Goal: Transaction & Acquisition: Book appointment/travel/reservation

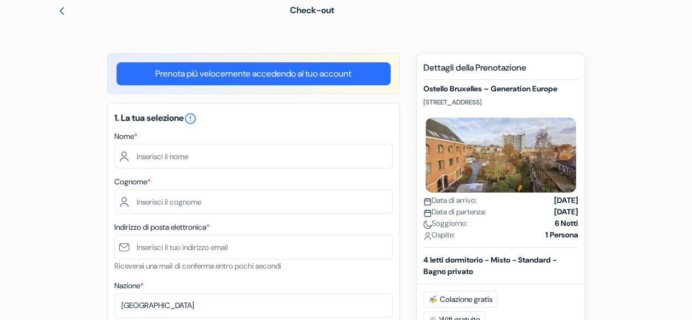
scroll to position [60, 0]
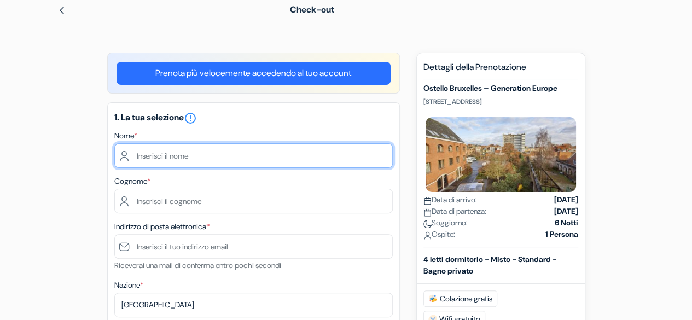
click at [234, 153] on input "text" at bounding box center [253, 155] width 279 height 25
type input "[PERSON_NAME]"
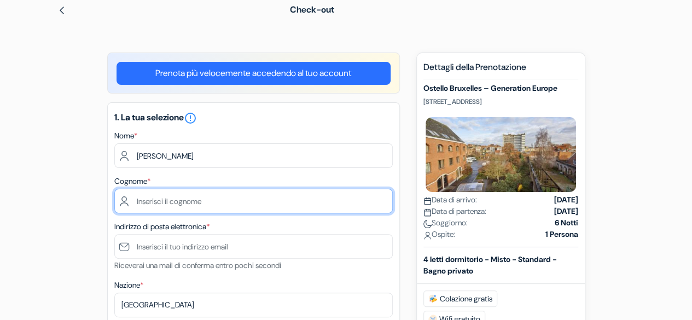
type input "Redaelli"
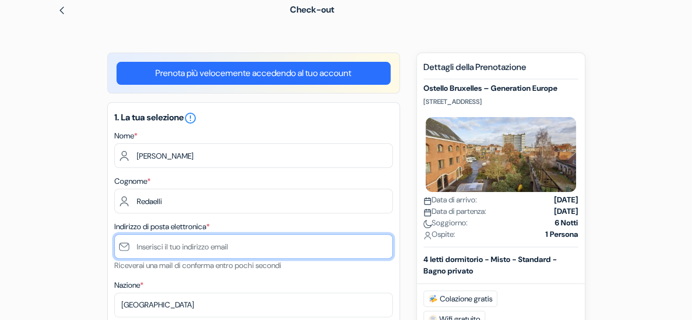
type input "[EMAIL_ADDRESS][DOMAIN_NAME]"
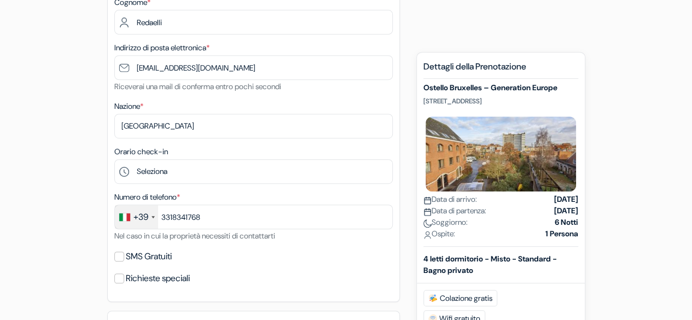
scroll to position [240, 0]
type input "[PHONE_NUMBER]"
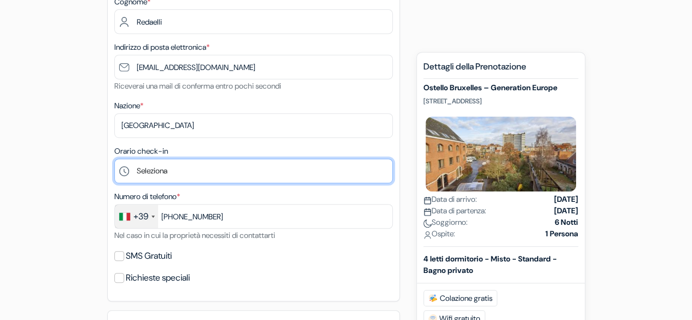
click at [214, 170] on select "Seleziona 1:00 2:00 3:00 4:00 5:00 6:00 7:00 8:00 9:00 10:00 11:00 12:00 13:00 …" at bounding box center [253, 171] width 279 height 25
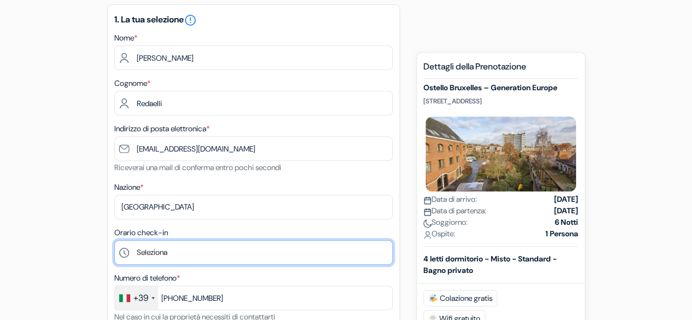
scroll to position [152, 0]
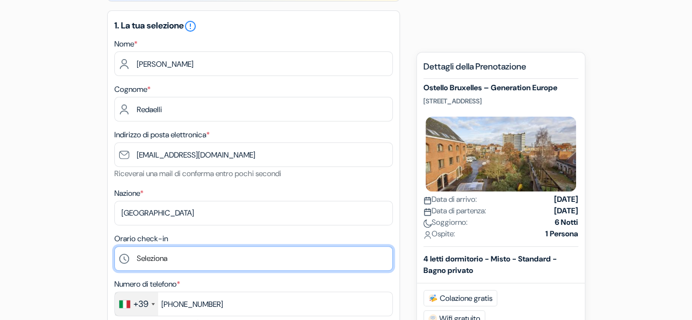
click at [216, 257] on select "Seleziona 1:00 2:00 3:00 4:00 5:00 6:00 7:00 8:00 9:00 10:00 11:00 12:00 13:00 …" at bounding box center [253, 258] width 279 height 25
select select "10"
click at [114, 247] on select "Seleziona 1:00 2:00 3:00 4:00 5:00 6:00 7:00 8:00 9:00 10:00 11:00 12:00 13:00 …" at bounding box center [253, 258] width 279 height 25
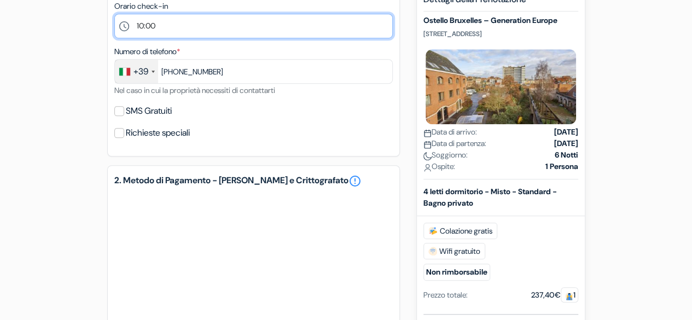
scroll to position [385, 0]
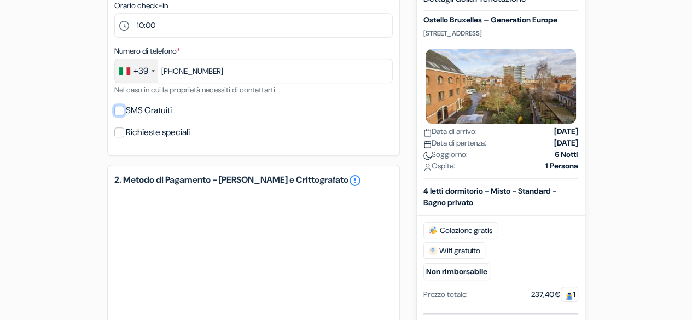
click at [118, 113] on input "SMS Gratuiti" at bounding box center [119, 111] width 10 height 10
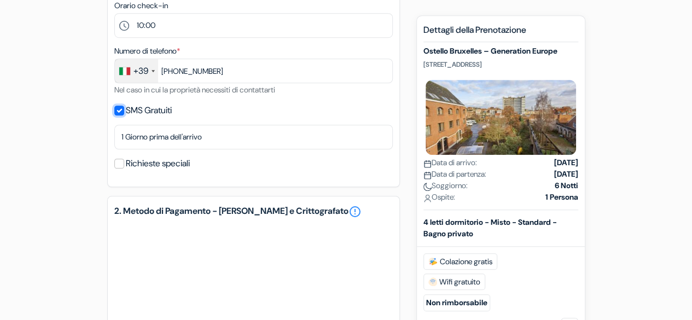
click at [118, 111] on input "SMS Gratuiti" at bounding box center [119, 111] width 10 height 10
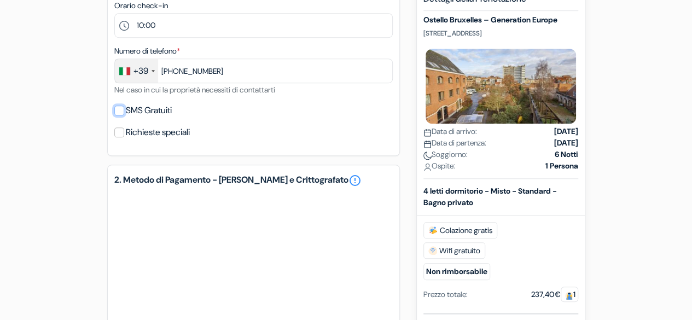
click at [118, 111] on input "SMS Gratuiti" at bounding box center [119, 111] width 10 height 10
checkbox input "true"
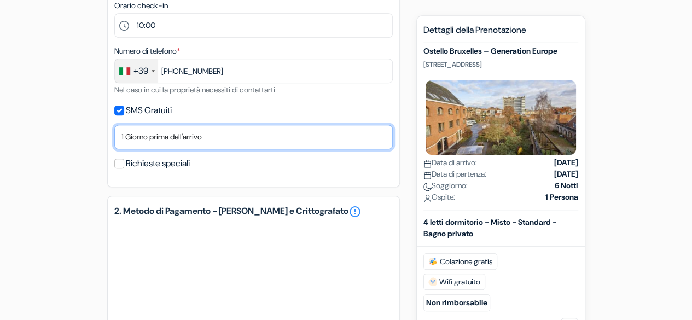
click at [138, 136] on select "No, grazie Invia ora Data di arrivo 1 Giorno prima dell'arrivo 2 Giorni prima d…" at bounding box center [253, 137] width 279 height 25
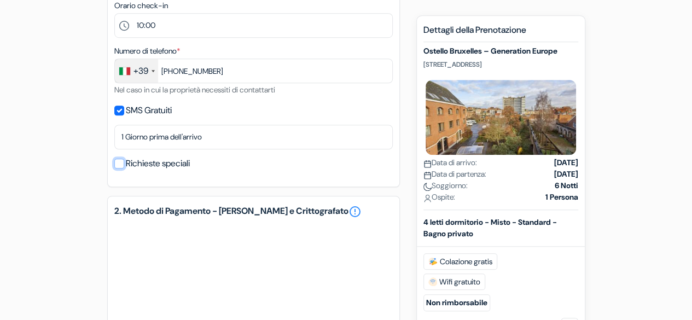
click at [121, 166] on input "Richieste speciali" at bounding box center [119, 164] width 10 height 10
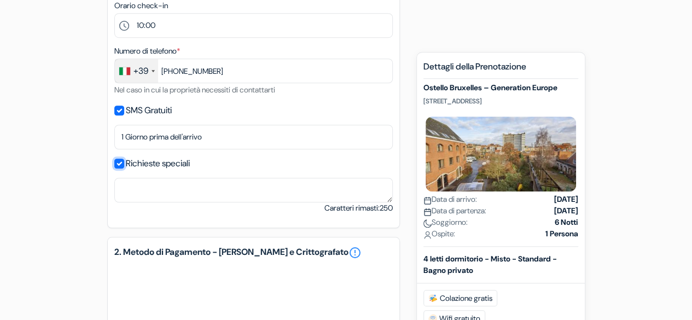
click at [121, 166] on input "Richieste speciali" at bounding box center [119, 164] width 10 height 10
checkbox input "false"
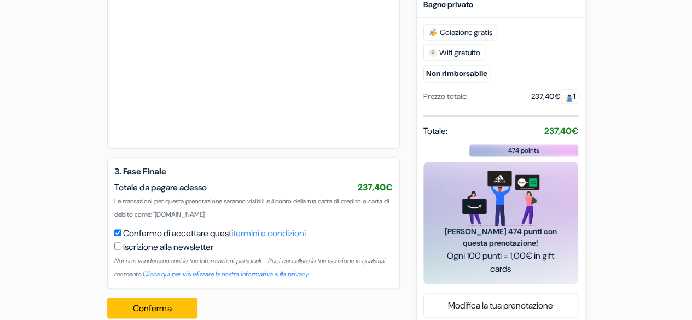
scroll to position [811, 0]
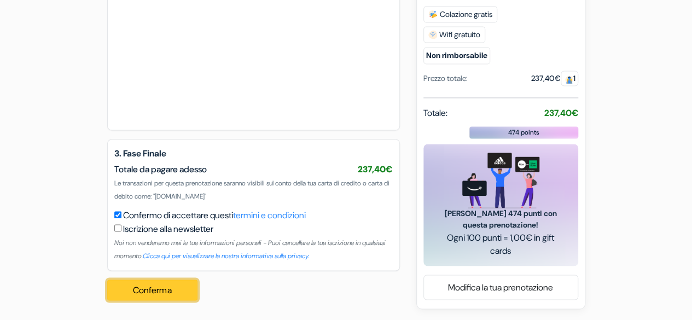
click at [153, 287] on button "Conferma Loading..." at bounding box center [152, 290] width 91 height 21
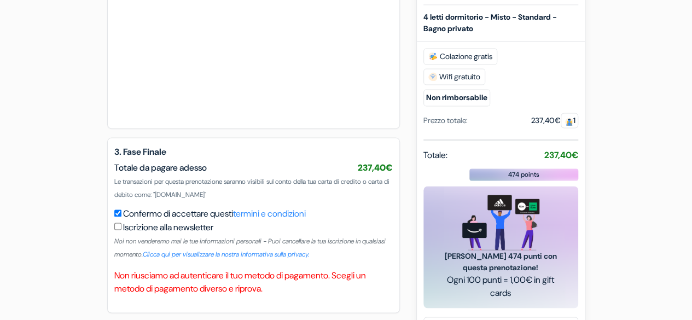
scroll to position [855, 0]
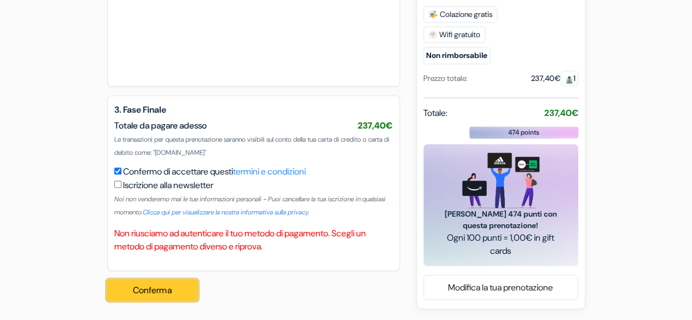
click at [189, 287] on button "Conferma Loading..." at bounding box center [152, 290] width 91 height 21
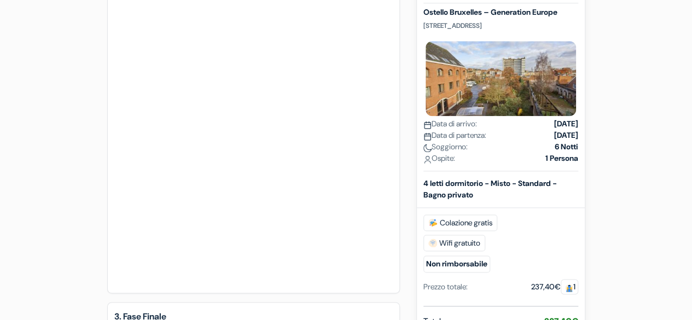
scroll to position [856, 0]
